Goal: Task Accomplishment & Management: Use online tool/utility

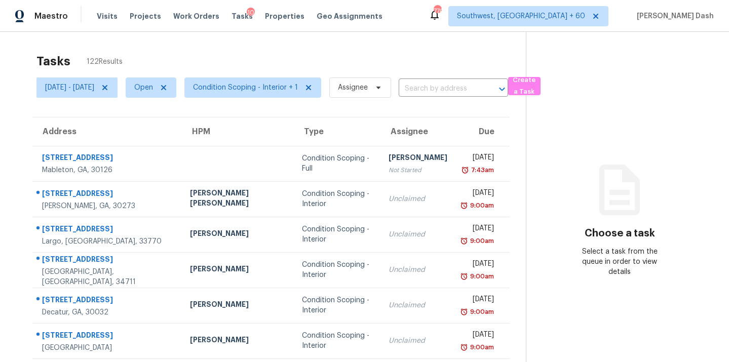
scroll to position [6, 0]
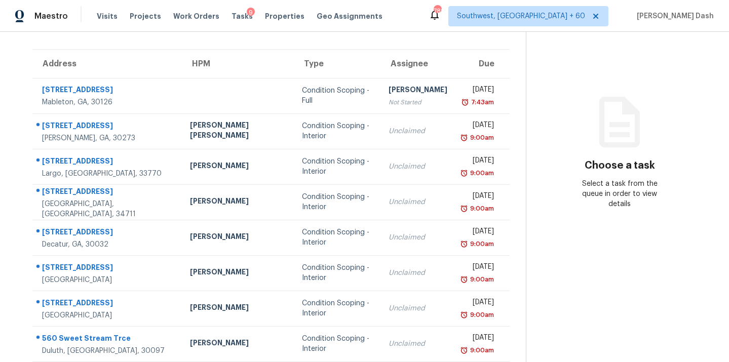
scroll to position [1, 0]
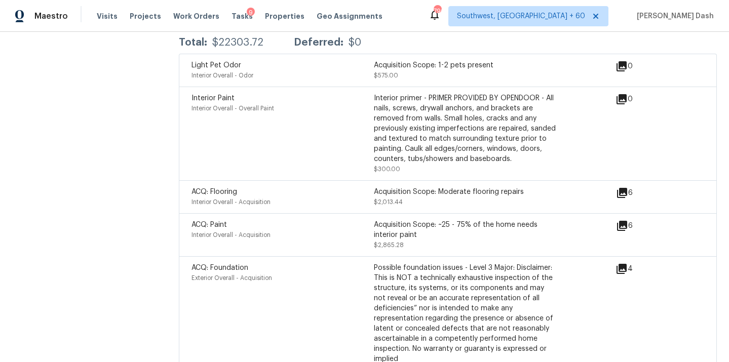
scroll to position [1379, 0]
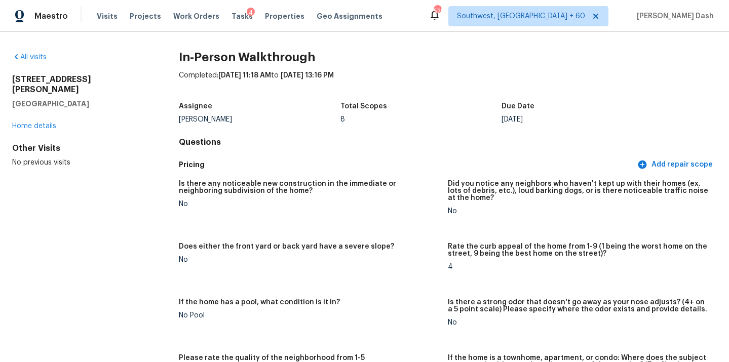
scroll to position [46, 0]
